Goal: Communication & Community: Answer question/provide support

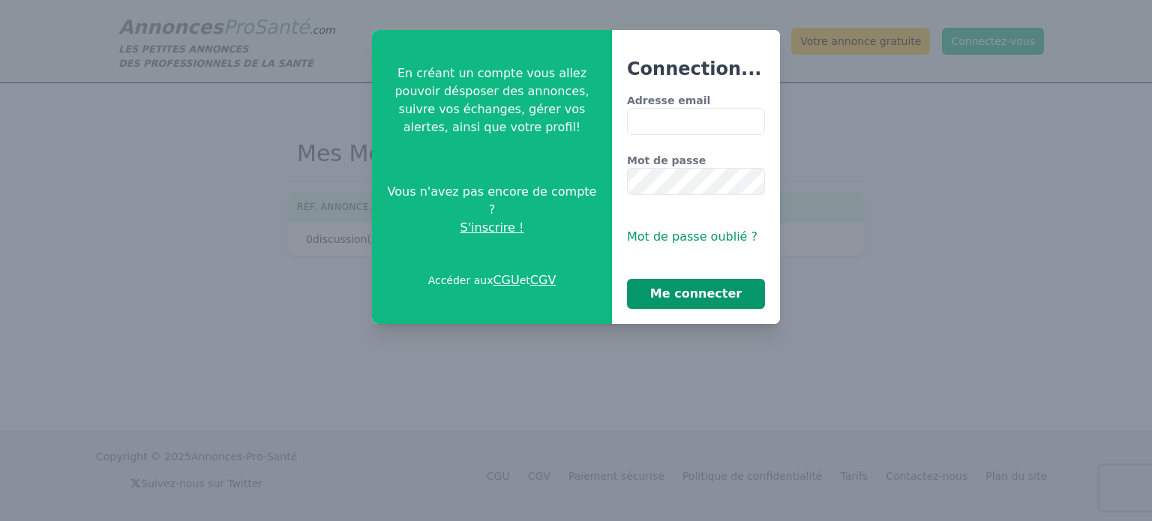
type input "**********"
click at [732, 296] on button "Me connecter" at bounding box center [696, 294] width 138 height 30
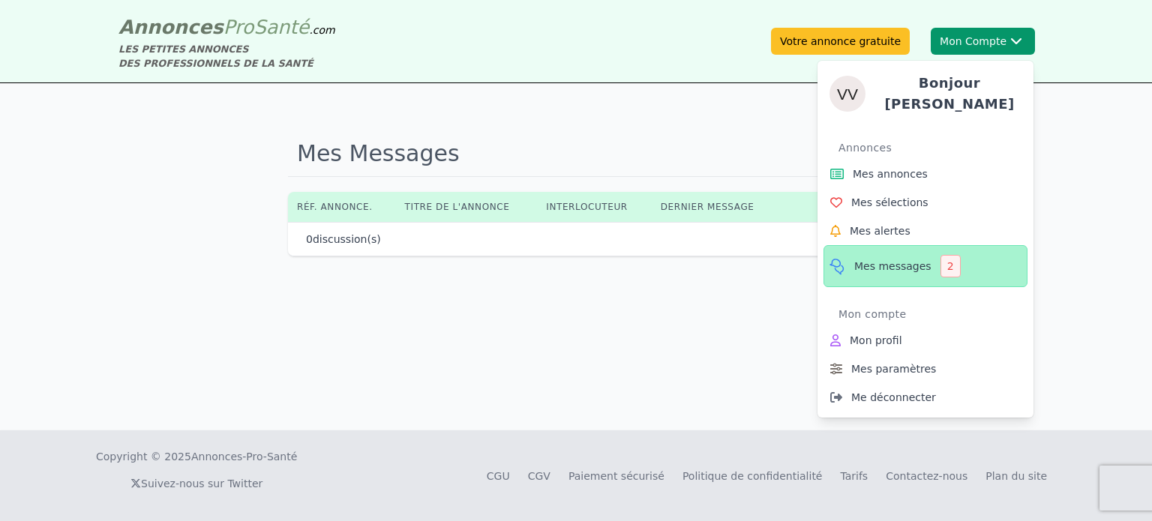
click at [884, 259] on span "Mes messages" at bounding box center [892, 266] width 77 height 15
click at [926, 259] on link "Mes messages 2" at bounding box center [925, 266] width 204 height 42
click at [942, 263] on div "2" at bounding box center [950, 266] width 20 height 22
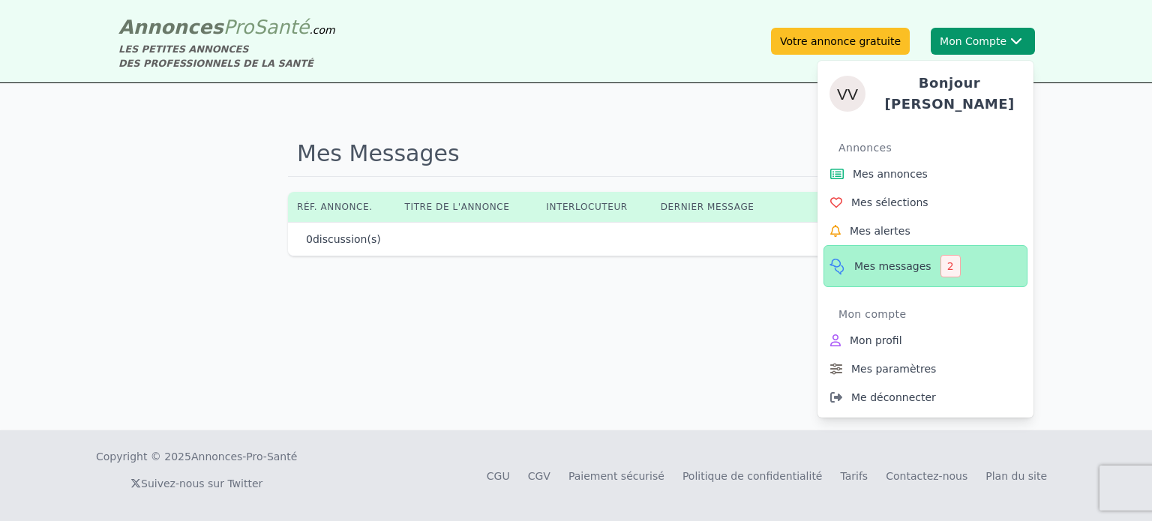
click at [897, 262] on span "Mes messages" at bounding box center [892, 266] width 77 height 15
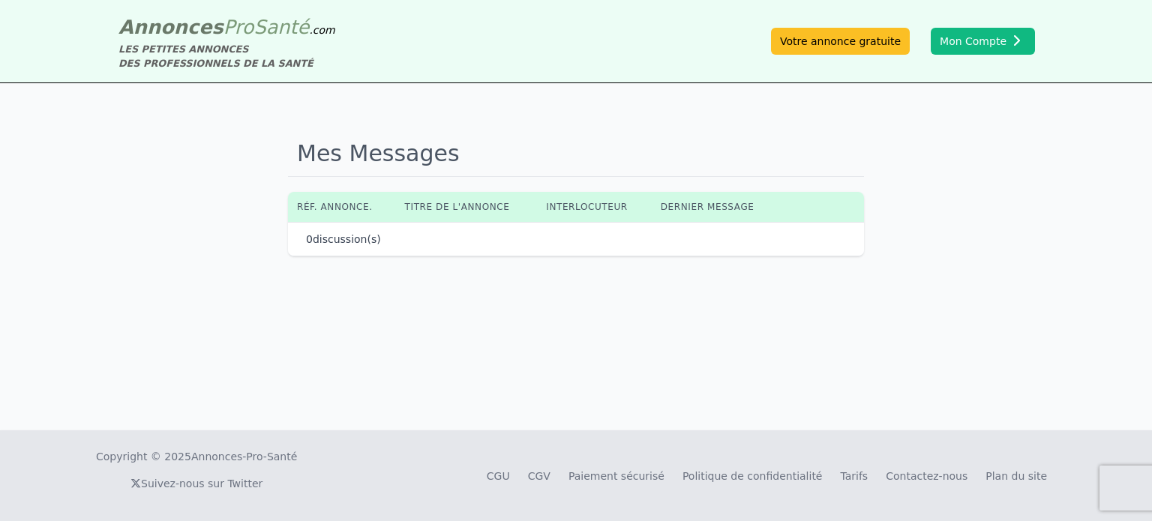
click at [559, 352] on div "Mes Messages Réf. annonce. Titre de l'annonce Interlocuteur Dernier message 0 d…" at bounding box center [576, 256] width 1152 height 347
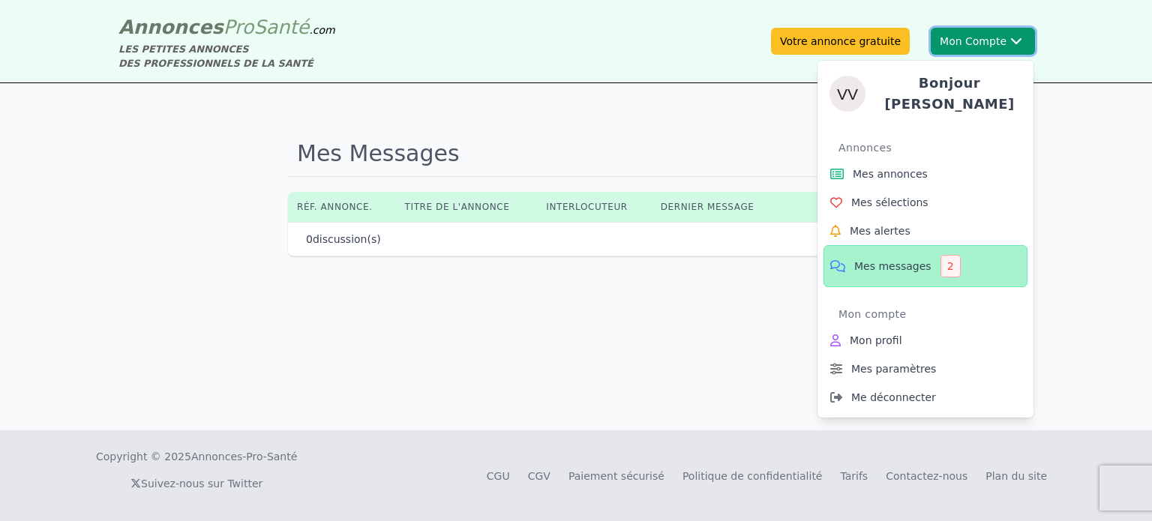
click at [958, 45] on button "Mon Compte Bonjour [PERSON_NAME] annonces Mes sélections Mes alertes Mes messag…" at bounding box center [982, 41] width 104 height 27
click at [888, 223] on span "Mes alertes" at bounding box center [879, 230] width 61 height 15
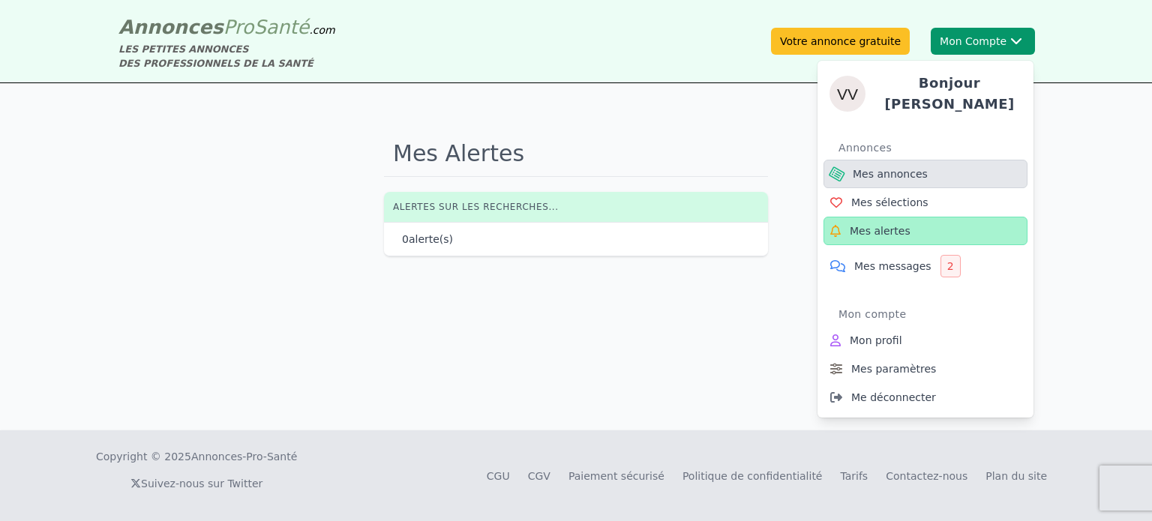
click at [886, 175] on span "Mes annonces" at bounding box center [889, 173] width 75 height 15
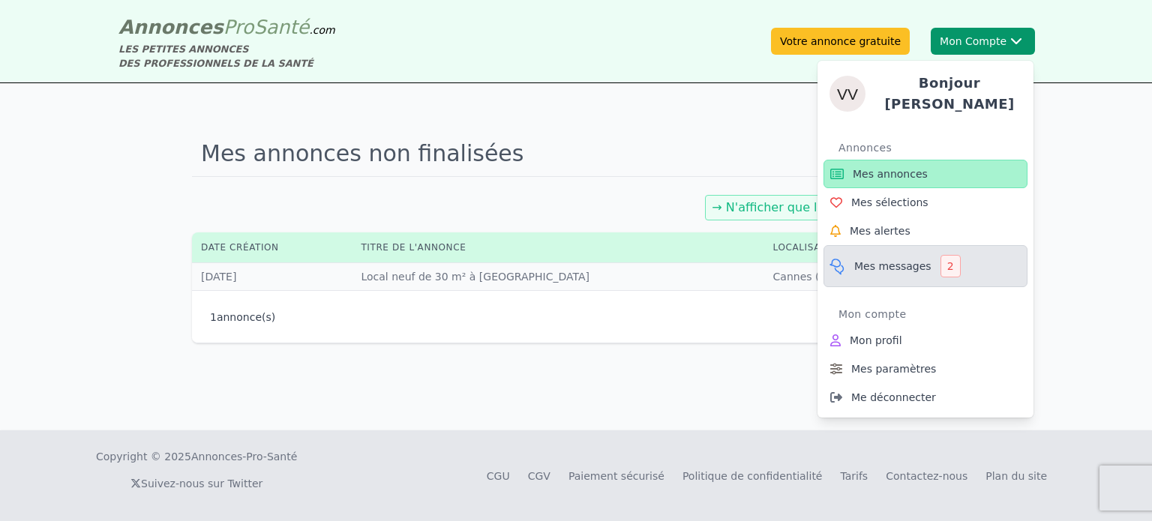
click at [927, 257] on link "Mes messages 2" at bounding box center [925, 266] width 204 height 42
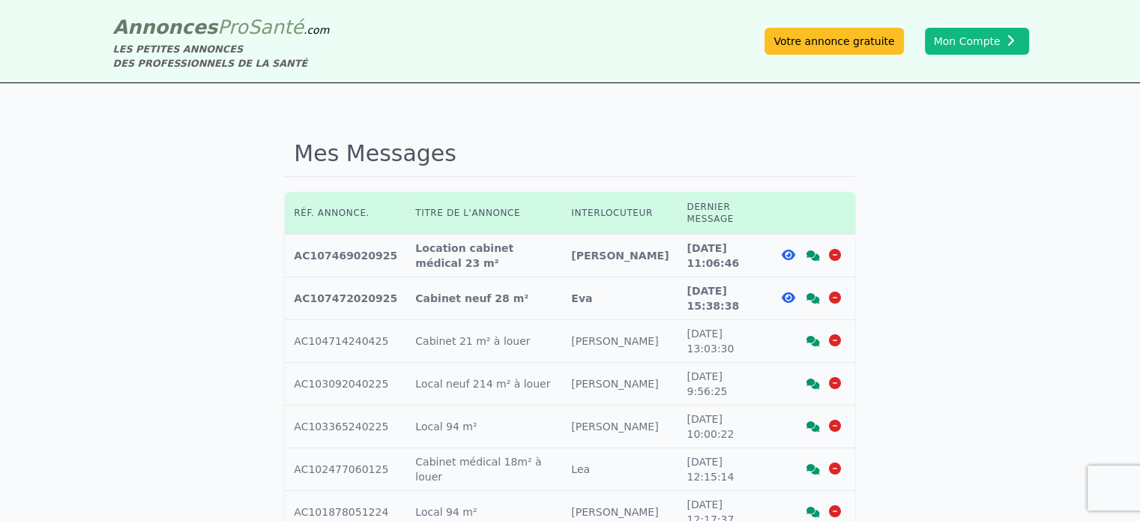
click at [811, 293] on icon at bounding box center [813, 298] width 13 height 10
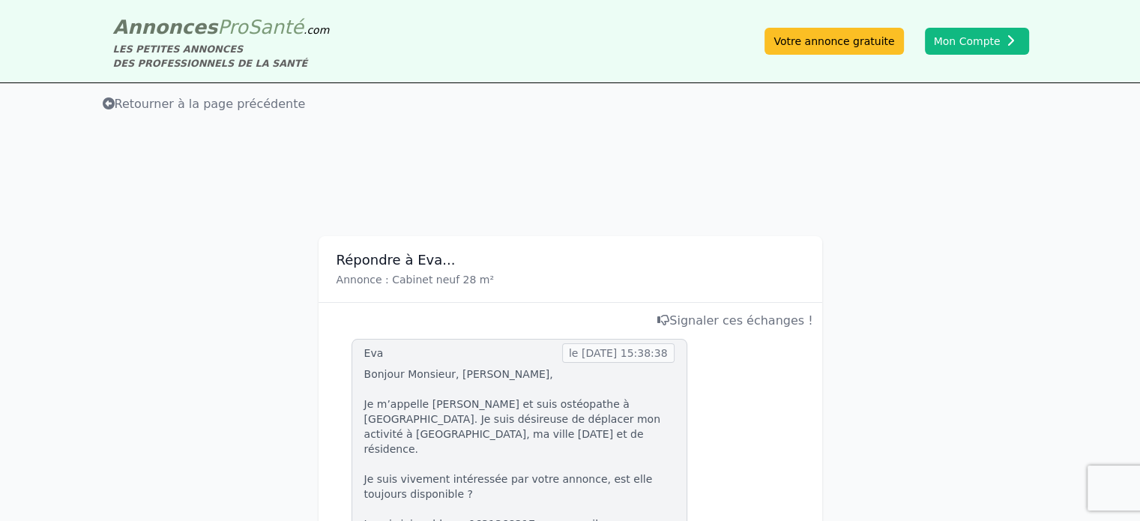
click at [122, 106] on span "Retourner à la page précédente" at bounding box center [204, 104] width 203 height 14
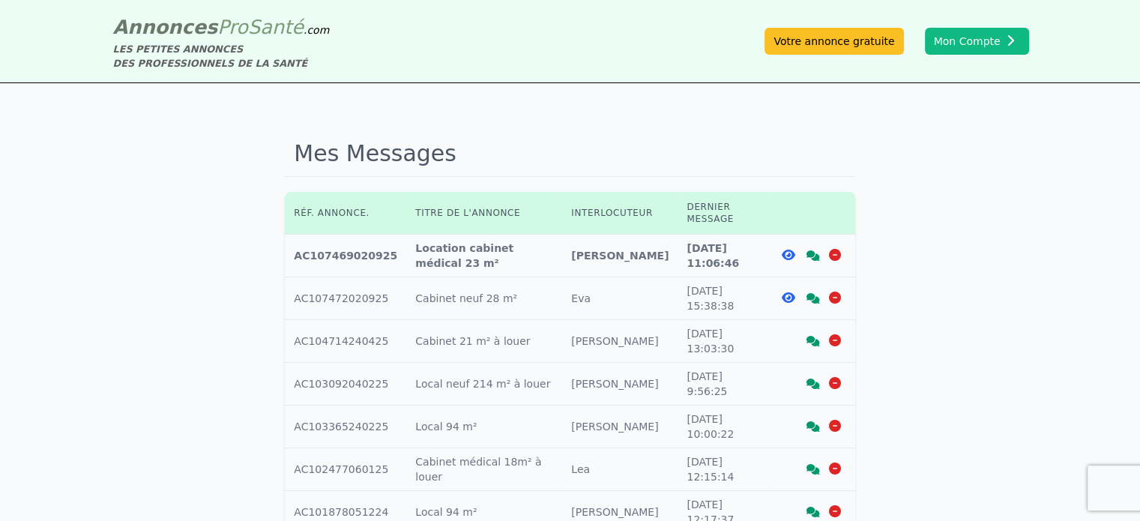
click at [812, 250] on icon at bounding box center [813, 255] width 13 height 10
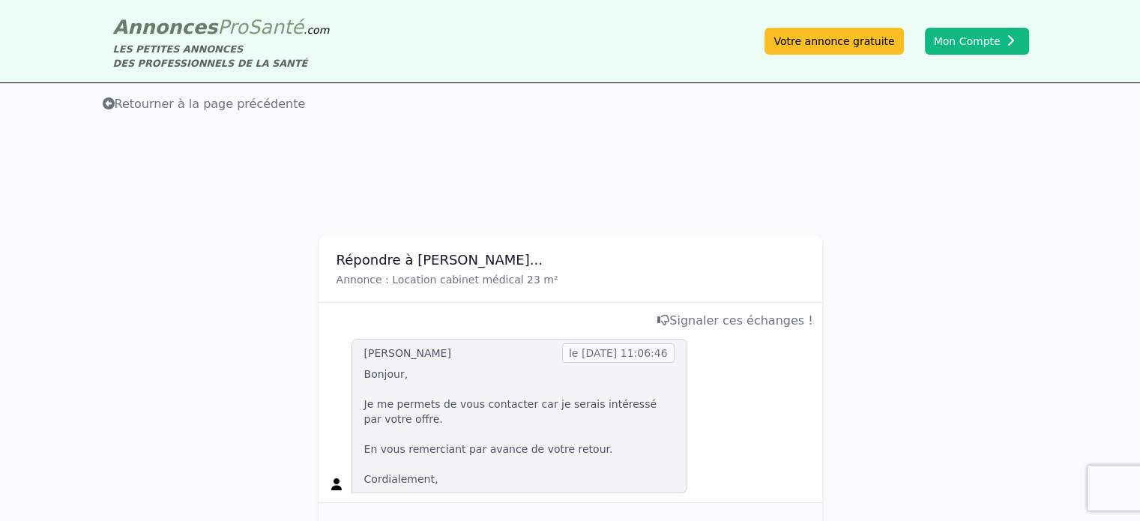
click at [118, 100] on span "Retourner à la page précédente" at bounding box center [204, 104] width 203 height 14
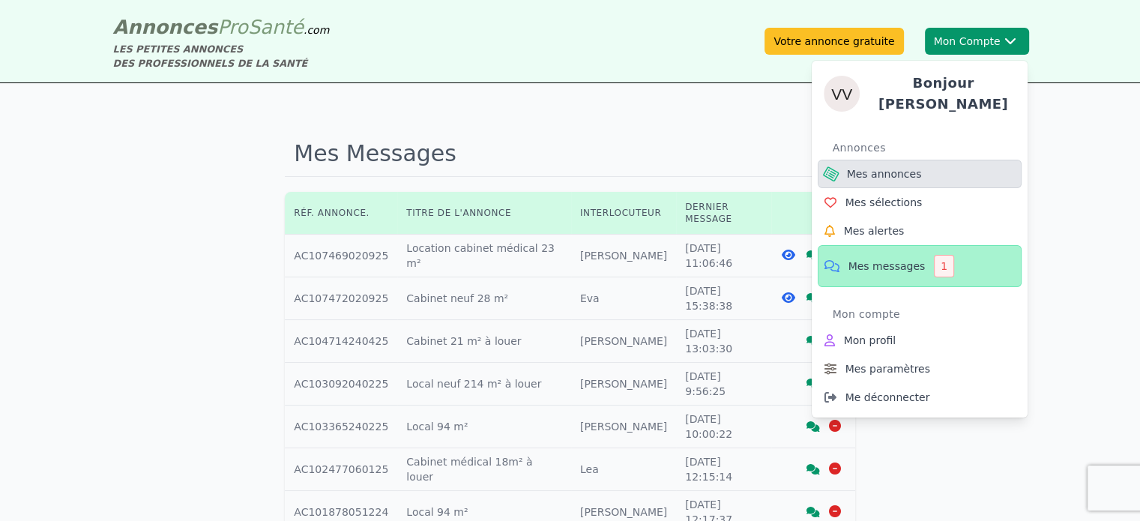
click at [879, 171] on span "Mes annonces" at bounding box center [884, 173] width 75 height 15
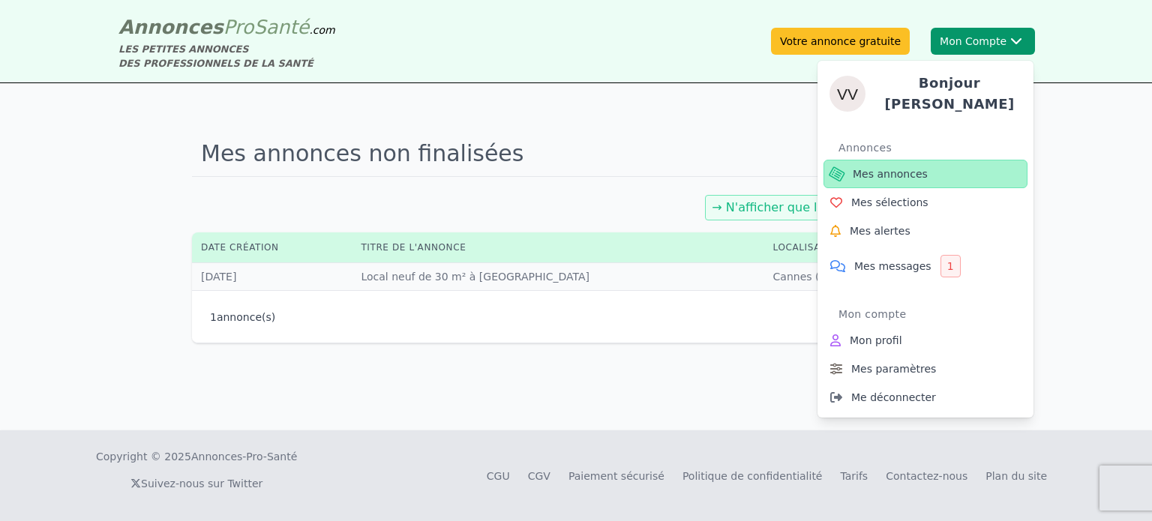
click at [878, 166] on span "Mes annonces" at bounding box center [889, 173] width 75 height 15
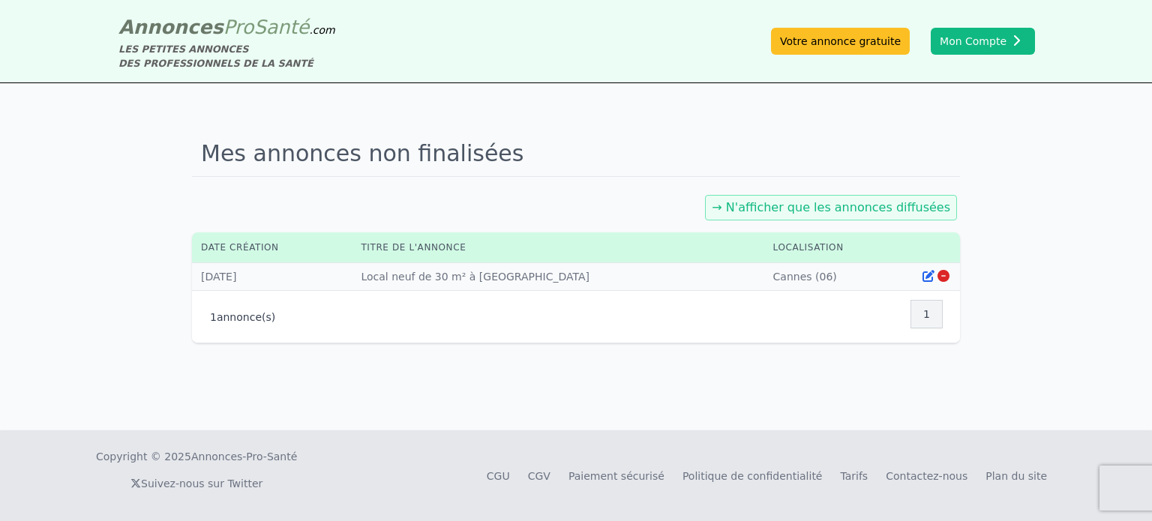
click at [798, 208] on link "→ N'afficher que les annonces diffusées" at bounding box center [830, 207] width 238 height 14
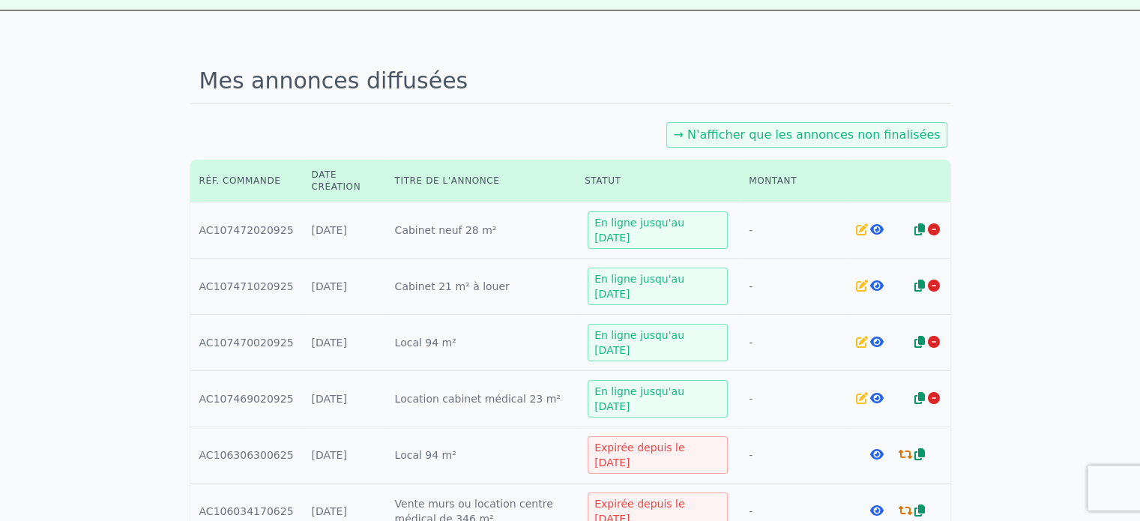
scroll to position [75, 0]
click at [875, 395] on icon at bounding box center [876, 396] width 13 height 12
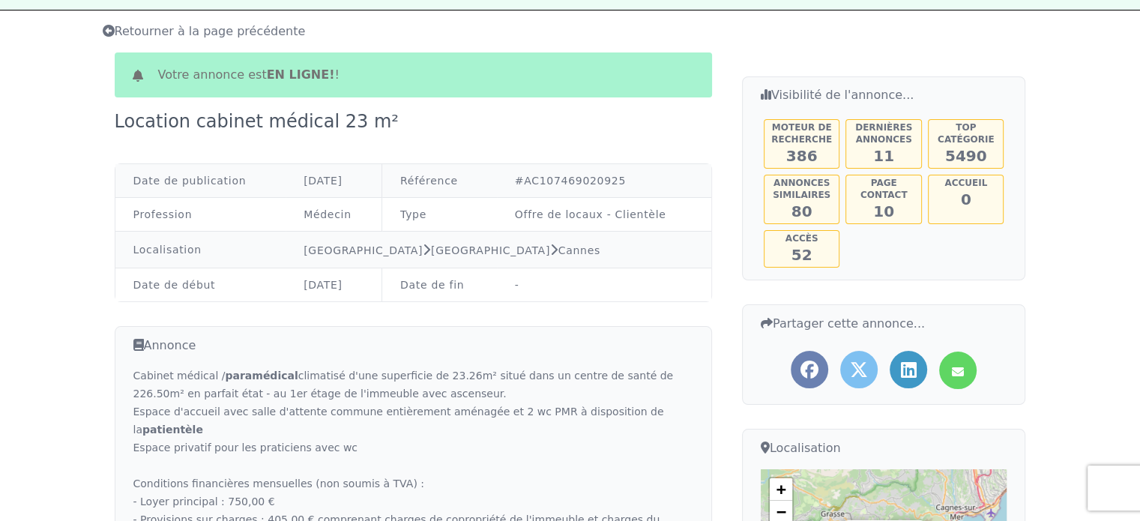
scroll to position [75, 0]
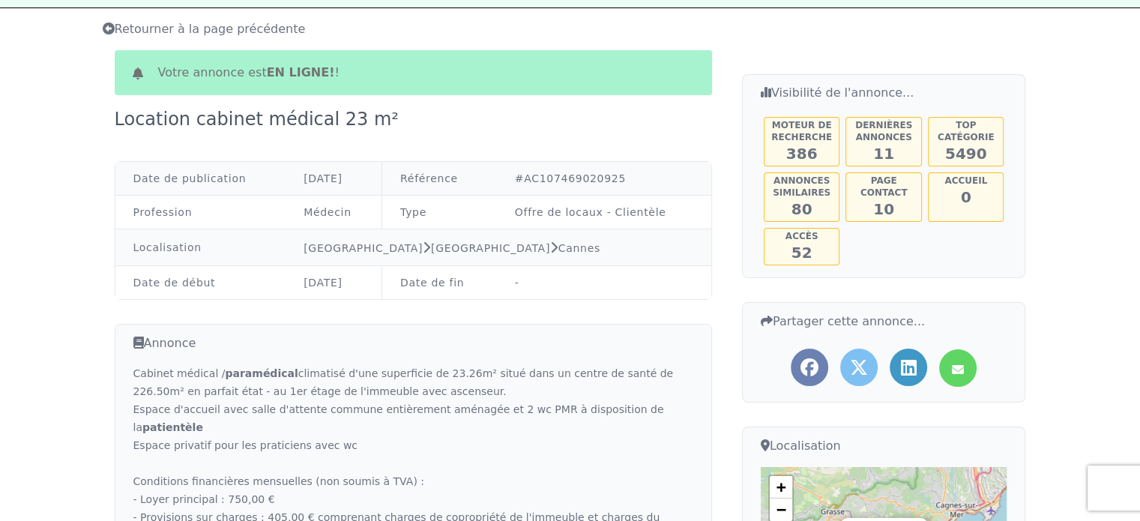
click at [154, 32] on span "Retourner à la page précédente" at bounding box center [204, 29] width 203 height 14
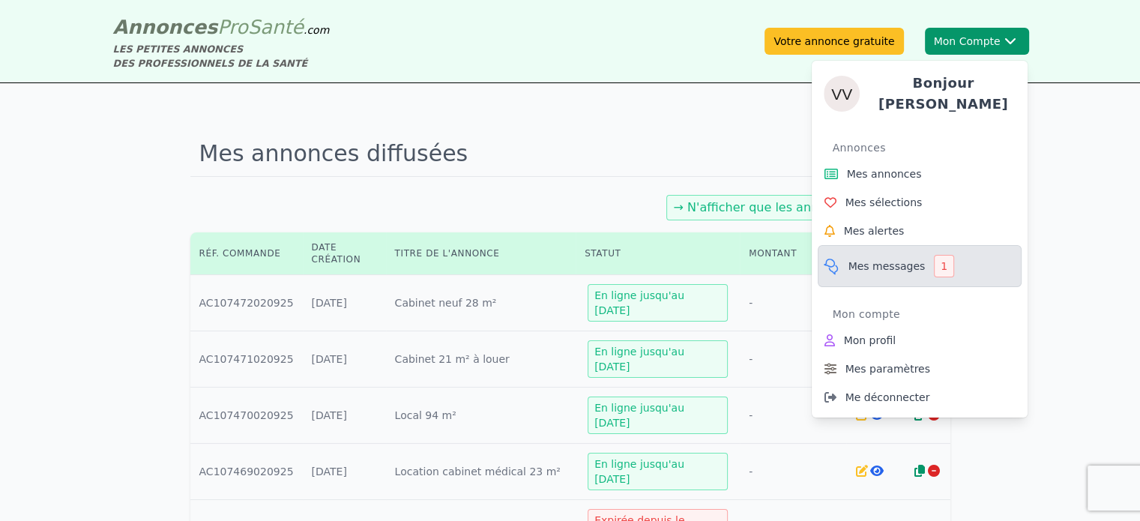
click at [891, 265] on span "Mes messages" at bounding box center [887, 266] width 77 height 15
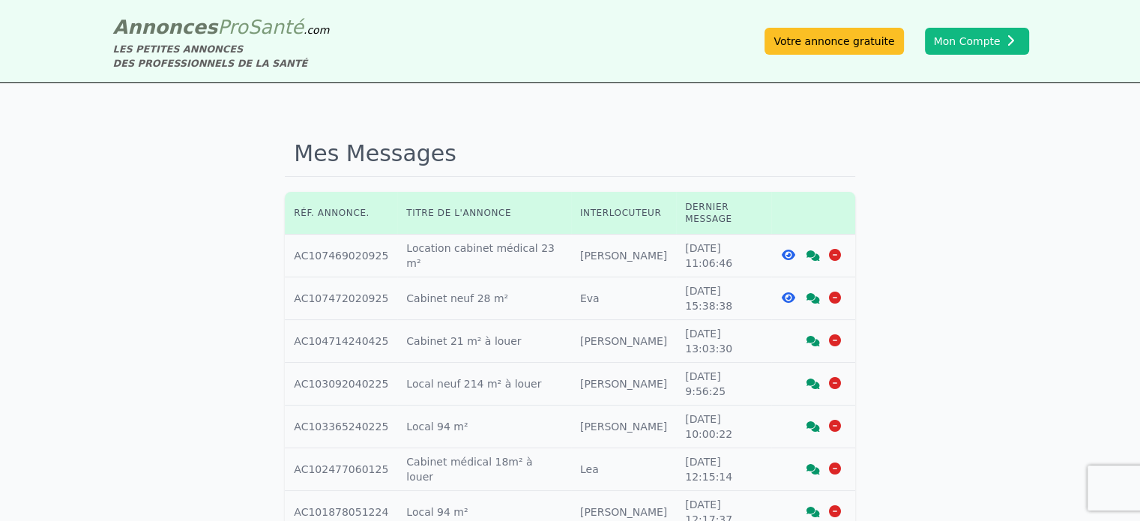
click at [810, 250] on icon at bounding box center [813, 255] width 13 height 10
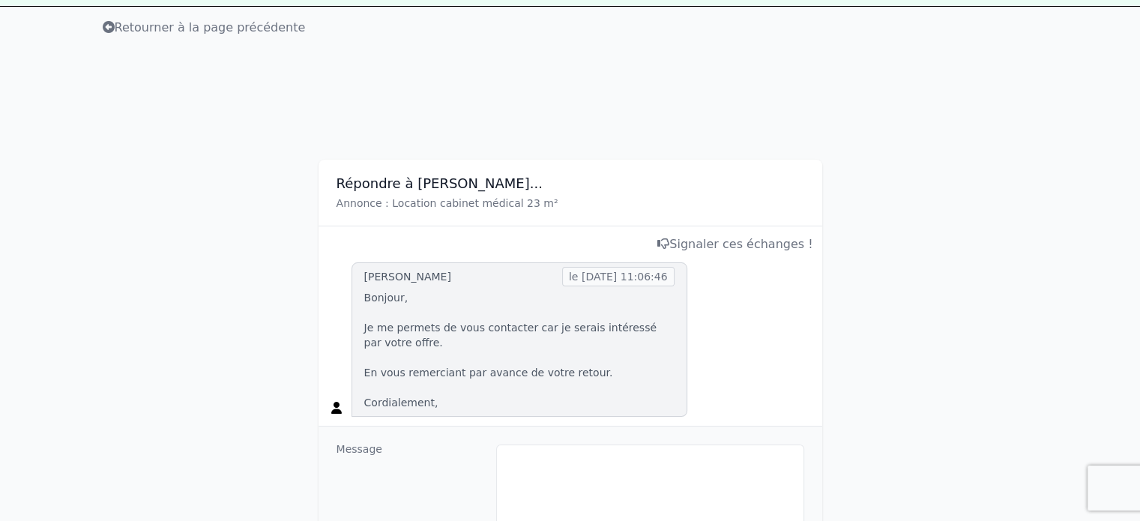
scroll to position [75, 0]
click at [155, 35] on span "Retourner à la page précédente" at bounding box center [204, 29] width 203 height 14
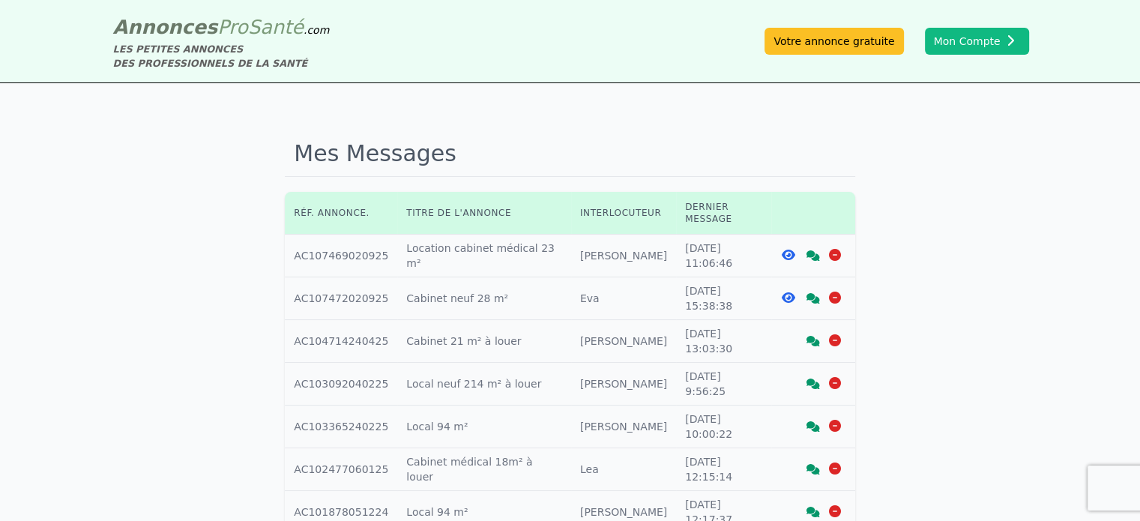
click at [792, 249] on icon at bounding box center [787, 255] width 13 height 12
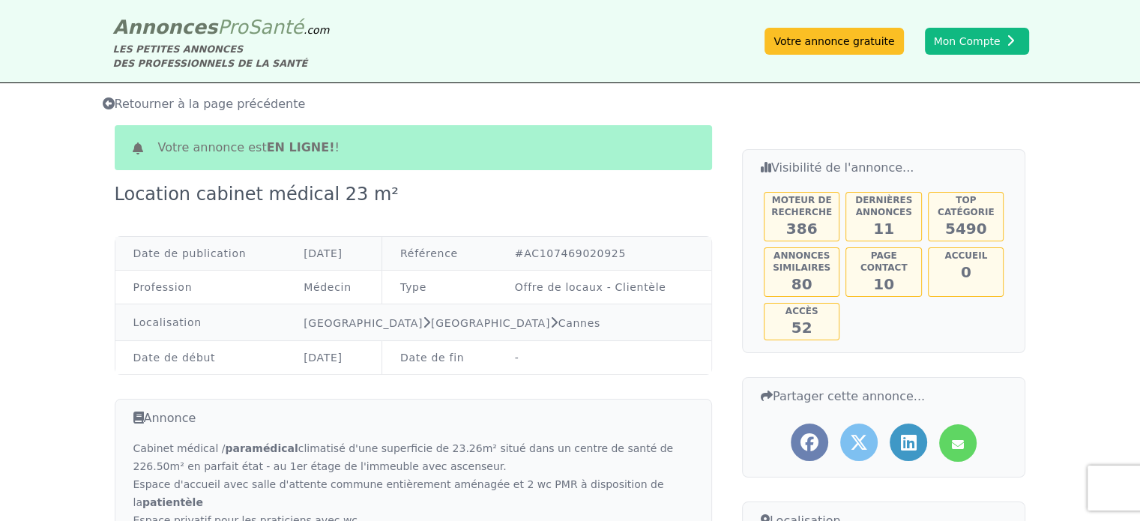
click at [171, 102] on span "Retourner à la page précédente" at bounding box center [204, 104] width 203 height 14
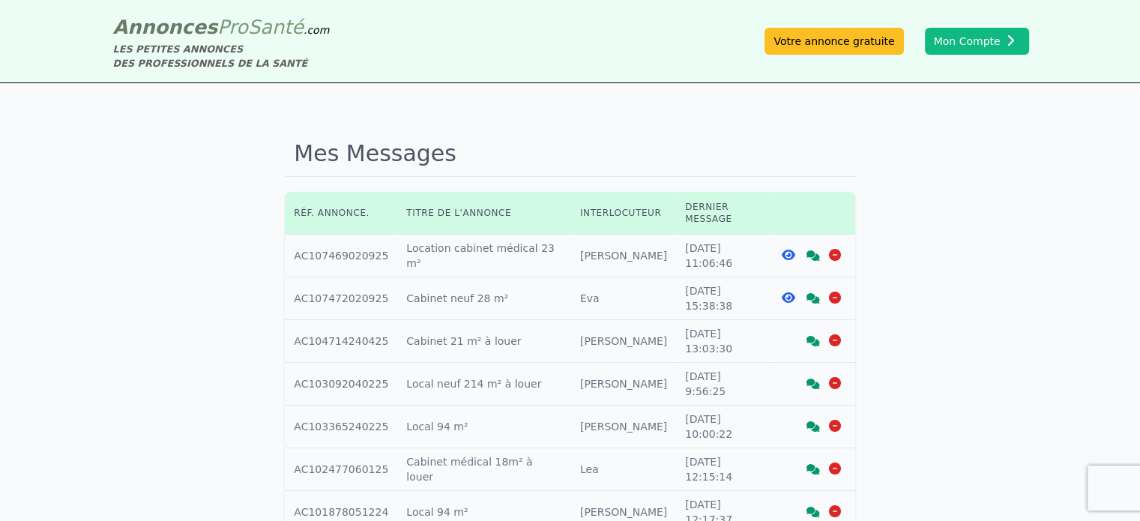
click at [810, 250] on icon at bounding box center [813, 255] width 13 height 10
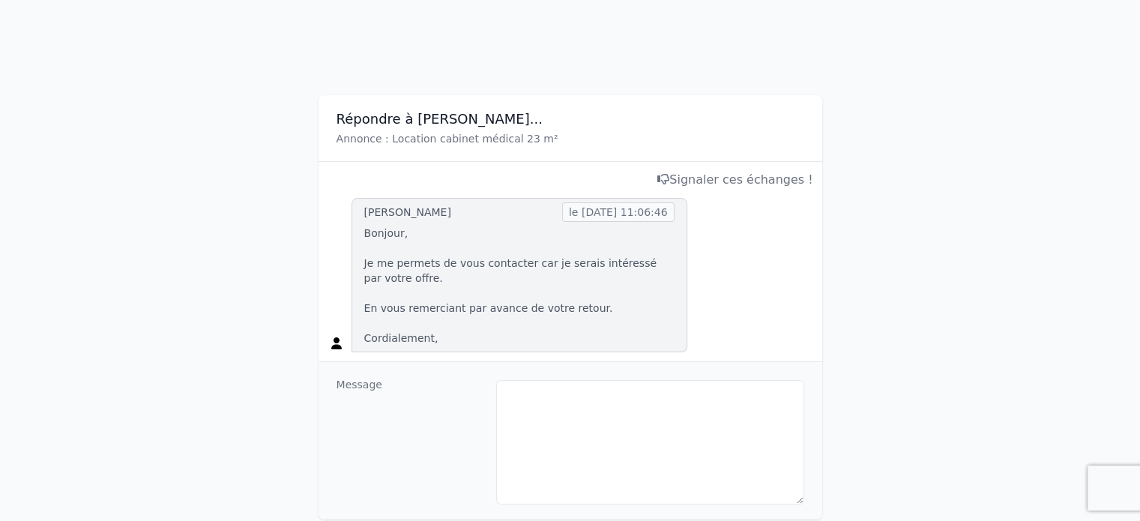
scroll to position [150, 0]
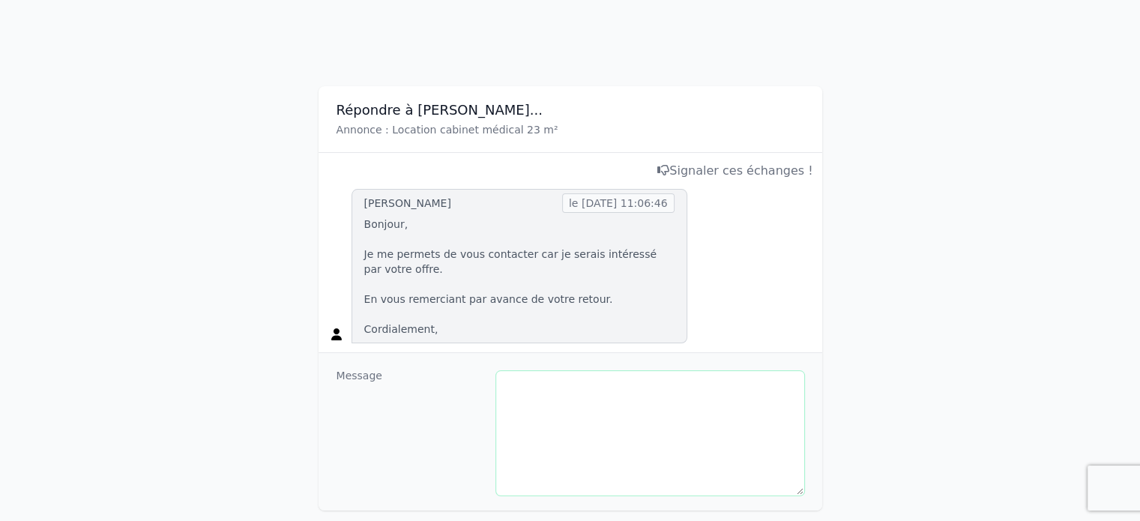
click at [570, 383] on textarea at bounding box center [650, 433] width 308 height 124
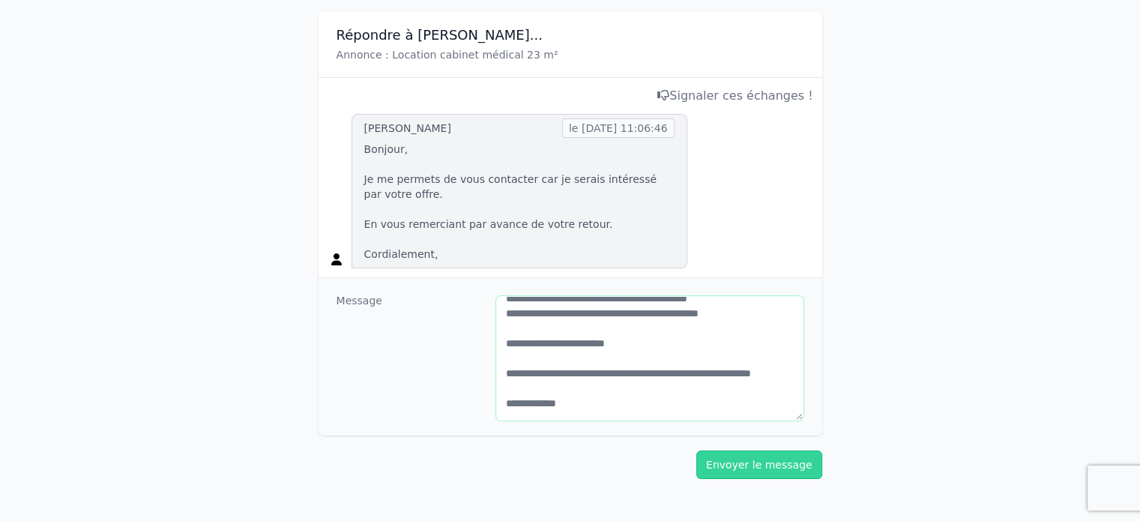
scroll to position [60, 0]
type textarea "**********"
click at [789, 468] on button "Envoyer le message" at bounding box center [759, 465] width 126 height 28
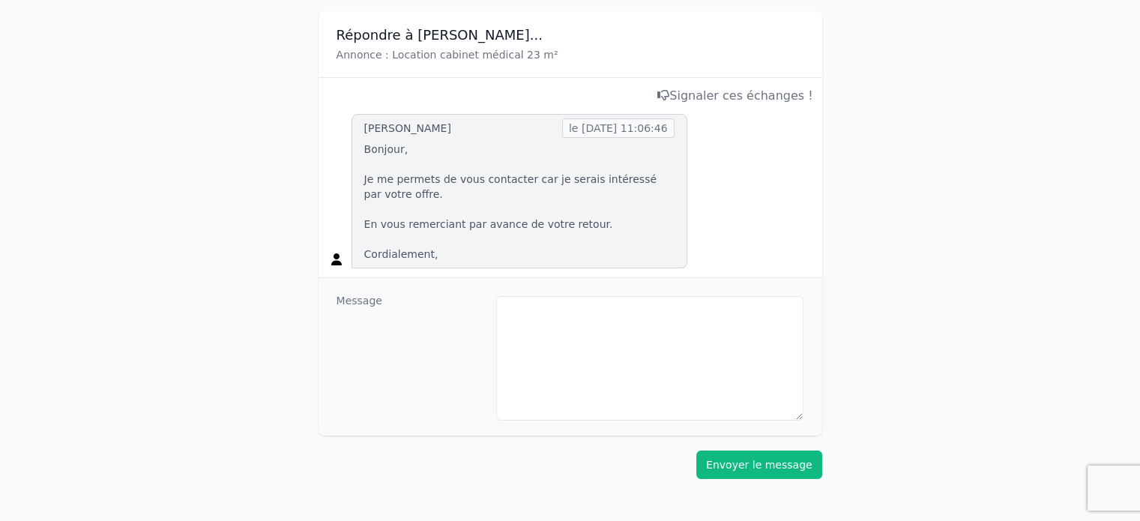
scroll to position [0, 0]
